Goal: Information Seeking & Learning: Find specific fact

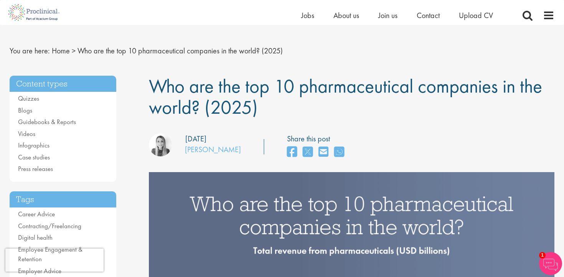
scroll to position [15, 0]
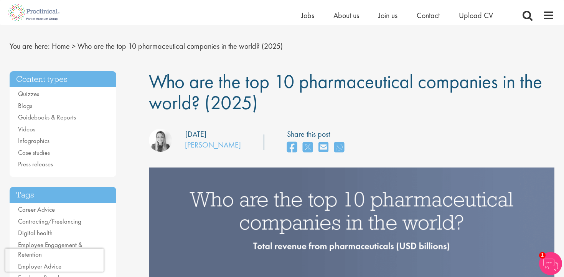
click at [159, 84] on span "Who are the top 10 pharmaceutical companies in the world? (2025)" at bounding box center [345, 92] width 393 height 46
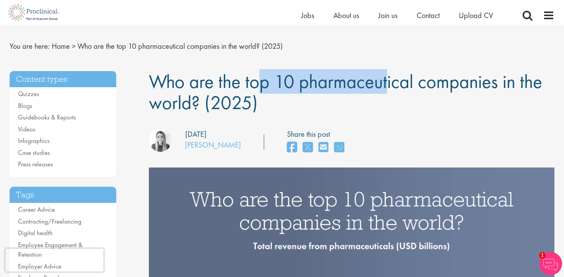
drag, startPoint x: 159, startPoint y: 84, endPoint x: 280, endPoint y: 84, distance: 121.2
click at [280, 84] on span "Who are the top 10 pharmaceutical companies in the world? (2025)" at bounding box center [345, 92] width 393 height 46
click at [311, 79] on span "Who are the top 10 pharmaceutical companies in the world? (2025)" at bounding box center [345, 92] width 393 height 46
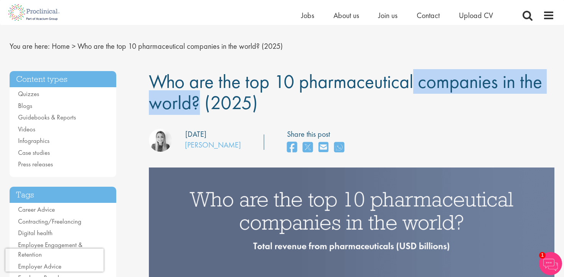
drag, startPoint x: 311, startPoint y: 79, endPoint x: 450, endPoint y: 82, distance: 138.5
click at [450, 82] on span "Who are the top 10 pharmaceutical companies in the world? (2025)" at bounding box center [345, 92] width 393 height 46
click at [486, 80] on span "Who are the top 10 pharmaceutical companies in the world? (2025)" at bounding box center [345, 92] width 393 height 46
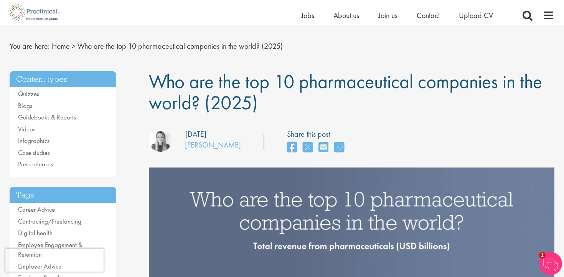
click at [486, 80] on span "Who are the top 10 pharmaceutical companies in the world? (2025)" at bounding box center [345, 92] width 393 height 46
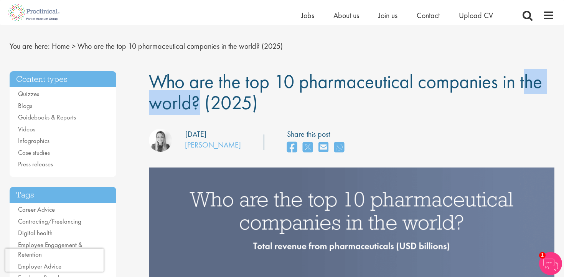
click at [486, 80] on span "Who are the top 10 pharmaceutical companies in the world? (2025)" at bounding box center [345, 92] width 393 height 46
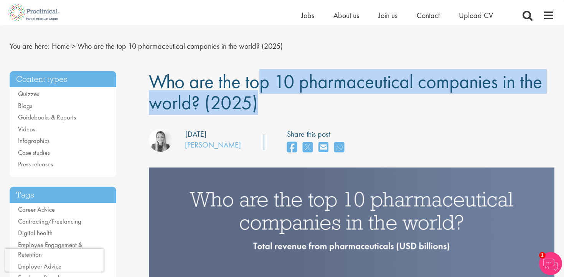
click at [486, 80] on span "Who are the top 10 pharmaceutical companies in the world? (2025)" at bounding box center [345, 92] width 393 height 46
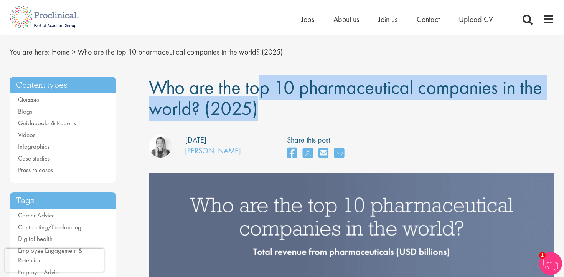
scroll to position [0, 0]
